Goal: Transaction & Acquisition: Purchase product/service

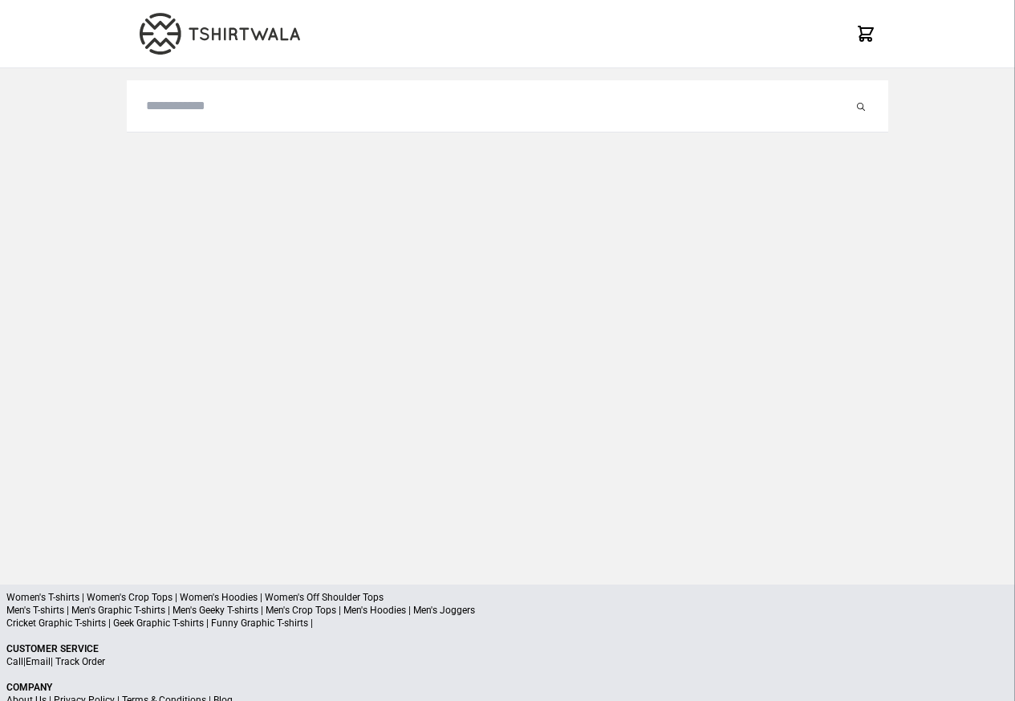
type input "**********"
